Goal: Information Seeking & Learning: Learn about a topic

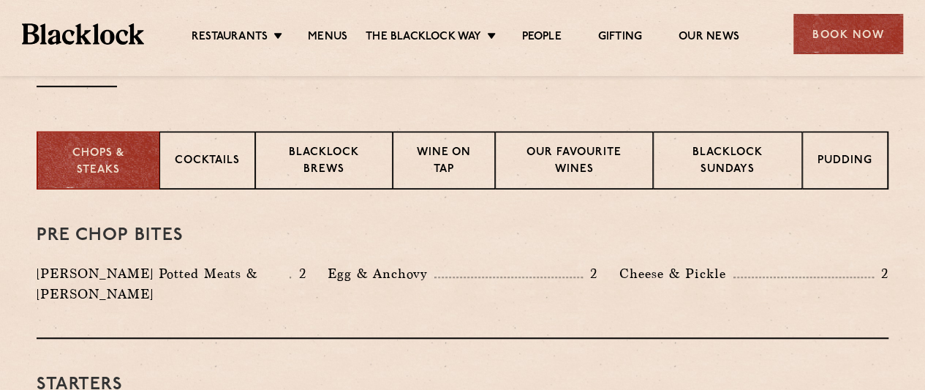
scroll to position [517, 0]
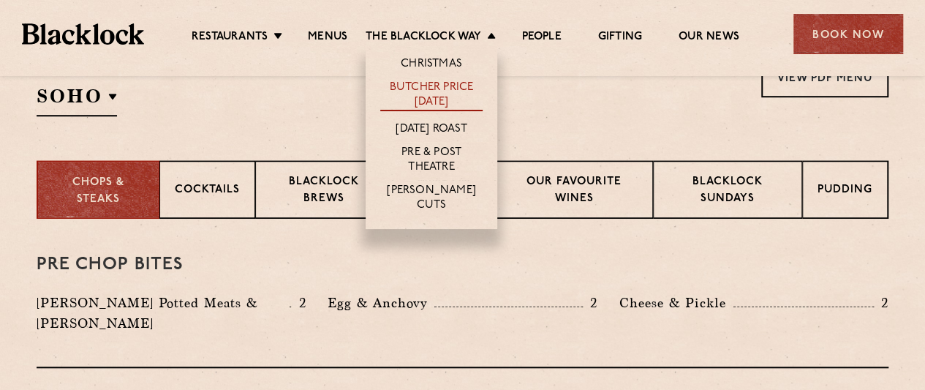
click at [437, 96] on link "Butcher Price [DATE]" at bounding box center [431, 95] width 102 height 31
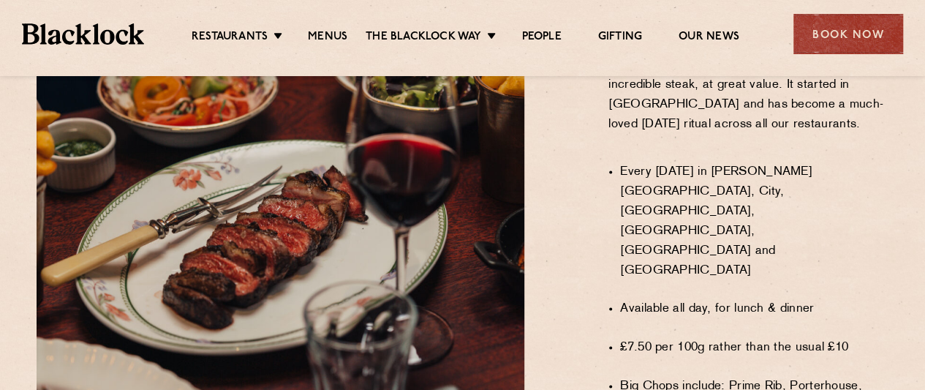
scroll to position [1005, 0]
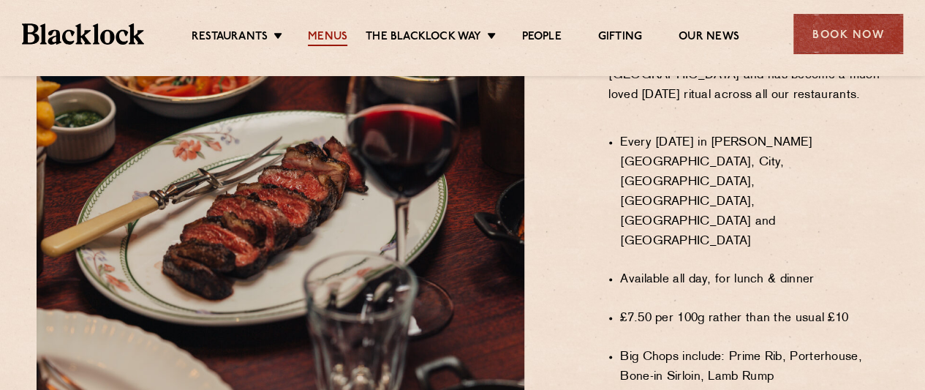
click at [311, 42] on link "Menus" at bounding box center [327, 38] width 39 height 16
